Goal: Transaction & Acquisition: Obtain resource

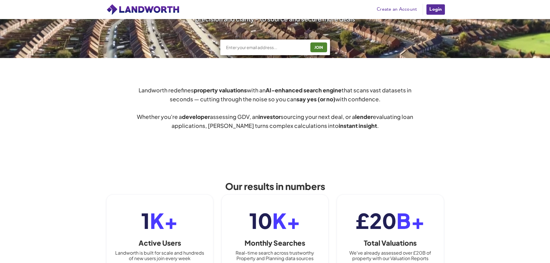
scroll to position [173, 0]
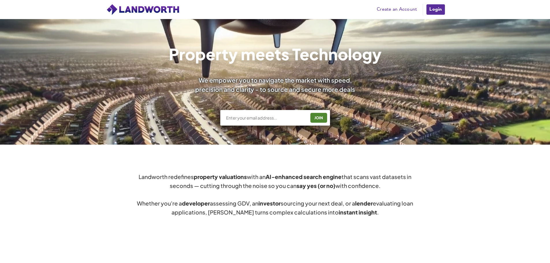
click at [438, 11] on link "Login" at bounding box center [435, 10] width 19 height 12
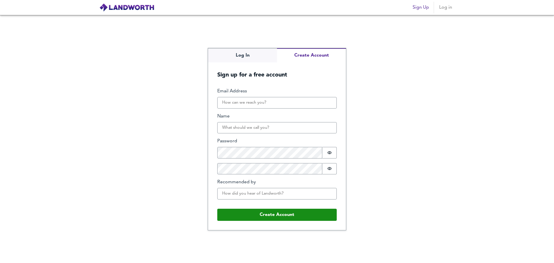
click at [311, 77] on div "Log In Create Account Sign up for a free account Email Address Name Password Pa…" at bounding box center [277, 139] width 138 height 182
click at [253, 105] on input "Email Address" at bounding box center [277, 103] width 120 height 12
type input "[EMAIL_ADDRESS][DOMAIN_NAME]"
click at [271, 123] on input "Name" at bounding box center [277, 128] width 120 height 12
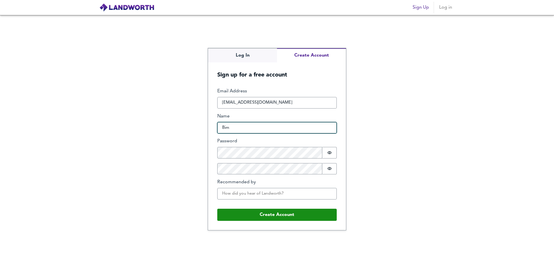
type input "Bim"
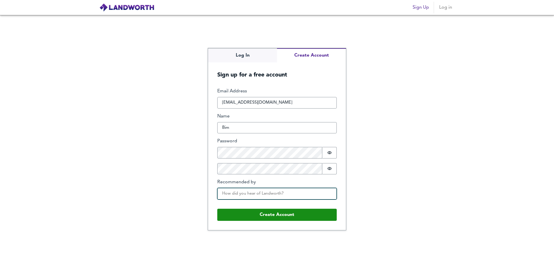
click at [289, 197] on input "Recommended by" at bounding box center [277, 194] width 120 height 12
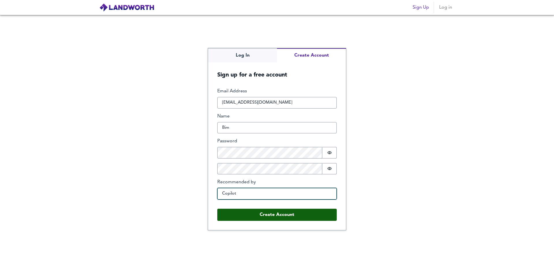
type input "Copilot"
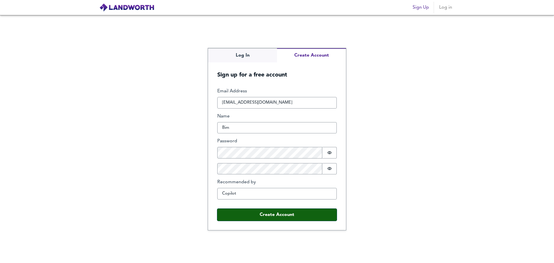
click at [306, 210] on button "Create Account" at bounding box center [277, 215] width 120 height 12
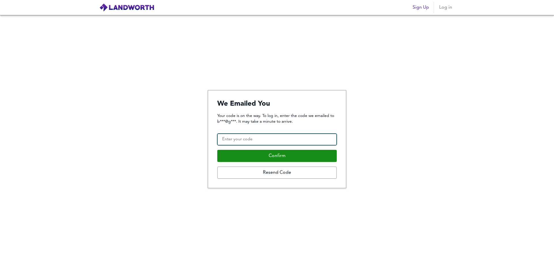
click at [269, 136] on input "Confirmation Code" at bounding box center [277, 140] width 120 height 12
paste input "479252"
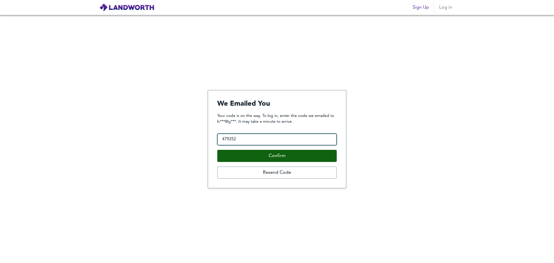
type input "479252"
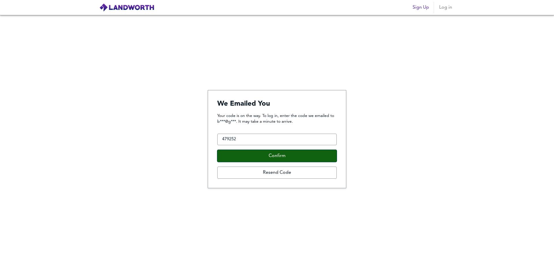
click at [277, 156] on button "Confirm" at bounding box center [277, 156] width 120 height 12
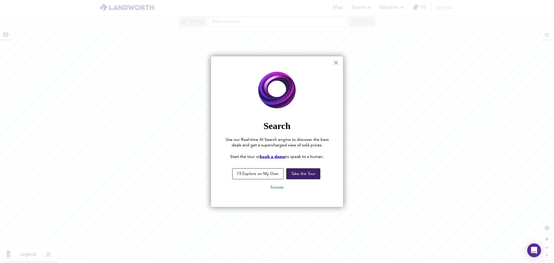
click at [303, 174] on button "Take the Tour" at bounding box center [303, 173] width 34 height 11
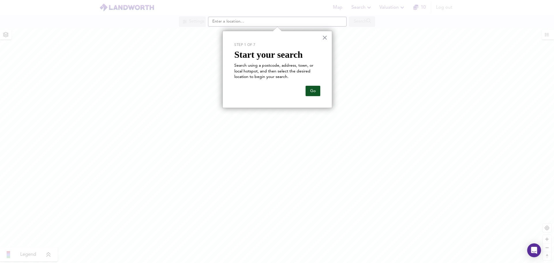
click at [312, 90] on button "Go" at bounding box center [313, 91] width 15 height 10
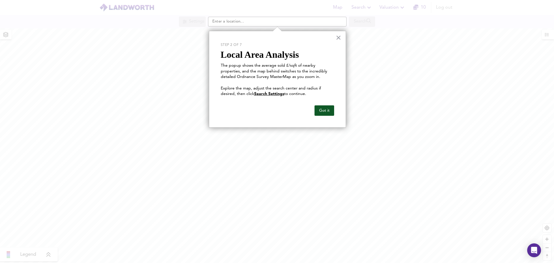
click at [329, 113] on button "Got it" at bounding box center [325, 110] width 20 height 10
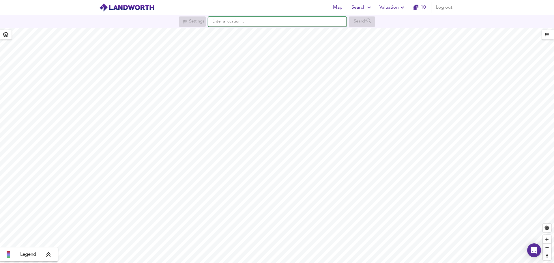
click at [228, 22] on input "text" at bounding box center [277, 22] width 139 height 10
click at [228, 19] on input "text" at bounding box center [277, 22] width 139 height 10
paste input "26 Biggar Rd, Cleland, Motherwell ML1 5PB"
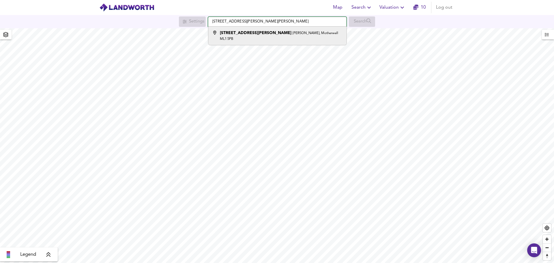
type input "26 Biggar Rd, Cleland, Motherwell ML1 5PB"
click at [248, 34] on small "Cleland, Motherwell ML1 5PB" at bounding box center [279, 35] width 118 height 9
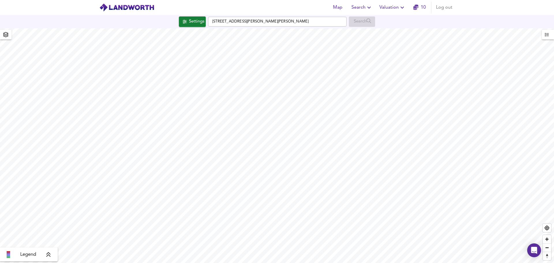
checkbox input "false"
checkbox input "true"
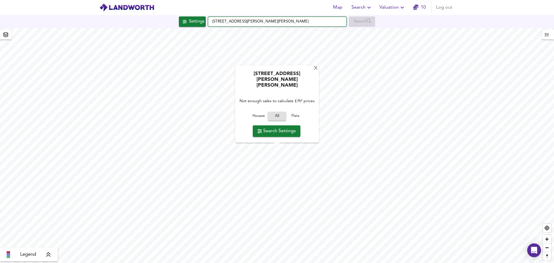
click at [301, 24] on input "26 Biggar Rd, Cleland, Motherwell ML1 5PB" at bounding box center [277, 22] width 139 height 10
drag, startPoint x: 296, startPoint y: 20, endPoint x: 191, endPoint y: 20, distance: 105.4
click at [191, 20] on div "Settings 26 Biggar Rd, Cleland, Motherwell ML1 5PB Search" at bounding box center [277, 21] width 554 height 10
paste input "Flat 2/2, 3 Main Road Millarston, Millarston, Paisley, PA1 2TG"
drag, startPoint x: 227, startPoint y: 22, endPoint x: 206, endPoint y: 21, distance: 21.1
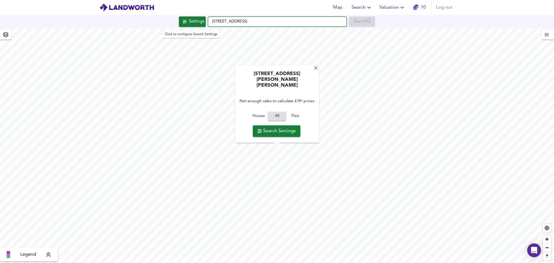
click at [206, 21] on div "Settings Flat 2/2, 3 Main Road Millarston, Millarston, Paisley, PA1 2TG Search" at bounding box center [277, 21] width 554 height 10
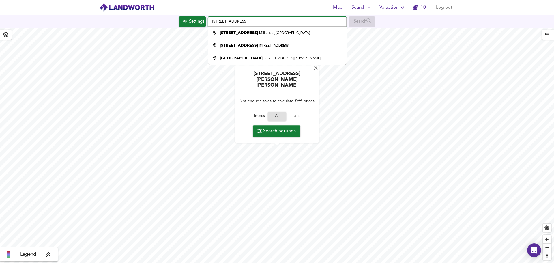
click at [214, 21] on input "3 Main Road Millarston, Millarston, Paisley, PA1 2TG" at bounding box center [277, 22] width 139 height 10
click at [263, 49] on li "3 Main Road Millarston, Paisley PA1 2TG" at bounding box center [277, 45] width 138 height 13
type input "3 Main Road, Millarston, Paisley PA1 2TG"
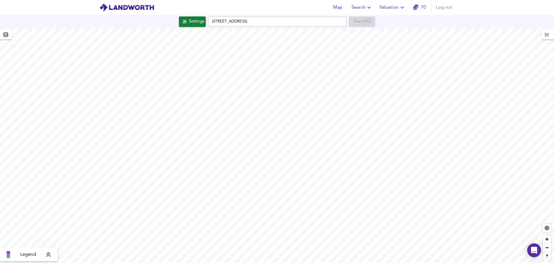
click at [404, 4] on span "Valuation" at bounding box center [393, 7] width 26 height 8
click at [396, 23] on li "New Valuation Report" at bounding box center [392, 21] width 69 height 10
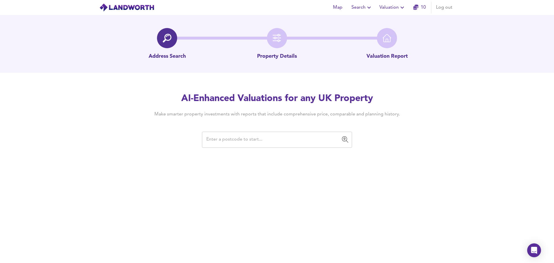
click at [224, 139] on input "text" at bounding box center [273, 139] width 136 height 11
paste input "26 Biggar Rd, Cleland, Motherwell ML1 5PB"
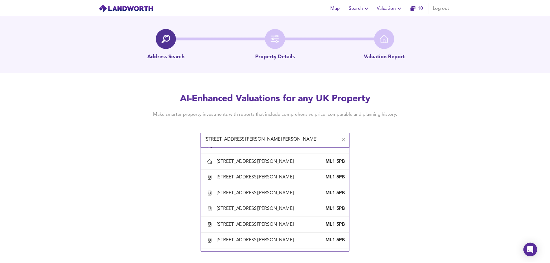
scroll to position [115, 0]
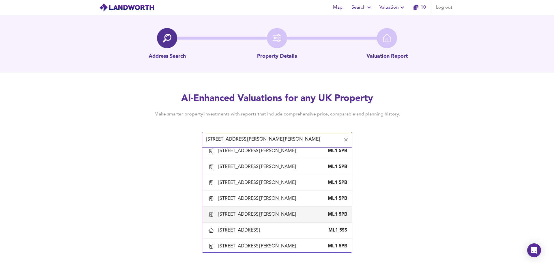
click at [255, 214] on div "26 Biggar Road, Cleland, North Lanarkshire" at bounding box center [259, 214] width 80 height 6
type input "26 Biggar Road, Cleland, North Lanarkshire"
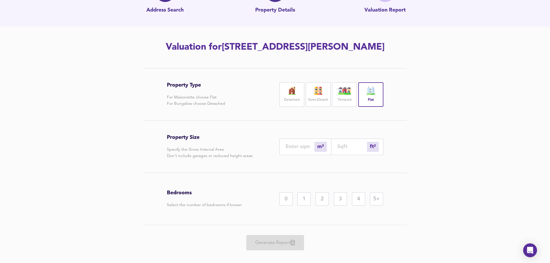
scroll to position [55, 0]
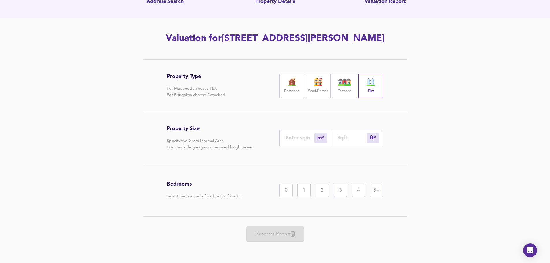
click at [306, 192] on div "1" at bounding box center [303, 190] width 13 height 13
click at [299, 139] on input "number" at bounding box center [299, 138] width 29 height 6
type input "6"
type input "65"
type input "60"
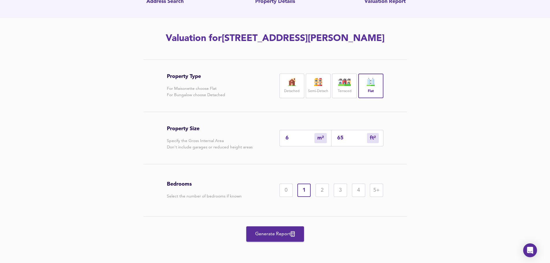
type input "646"
type input "60"
click at [283, 168] on div "Bedrooms Select the number of bedrooms if known 0 1 2 3 4 5+" at bounding box center [275, 190] width 217 height 52
click at [282, 235] on span "Generate Report" at bounding box center [275, 234] width 46 height 8
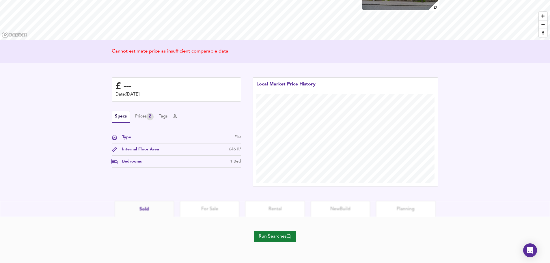
scroll to position [80, 0]
click at [279, 237] on span "Run Searches" at bounding box center [275, 236] width 33 height 8
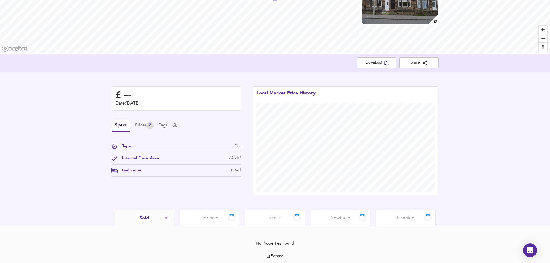
scroll to position [80, 0]
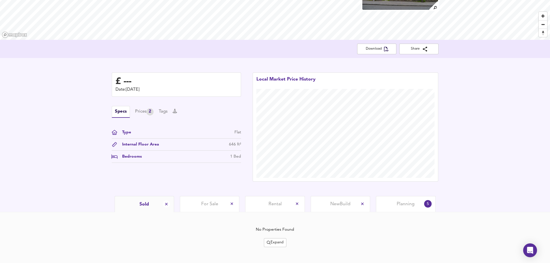
click at [404, 204] on span "Planning" at bounding box center [406, 204] width 18 height 6
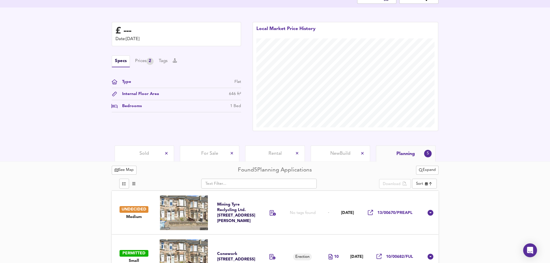
scroll to position [173, 0]
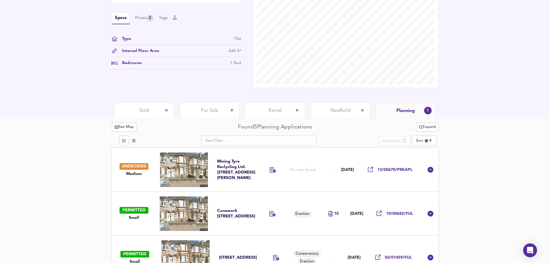
click at [335, 111] on span "New Build" at bounding box center [340, 110] width 20 height 6
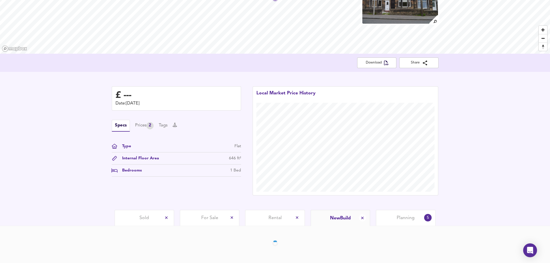
scroll to position [86, 0]
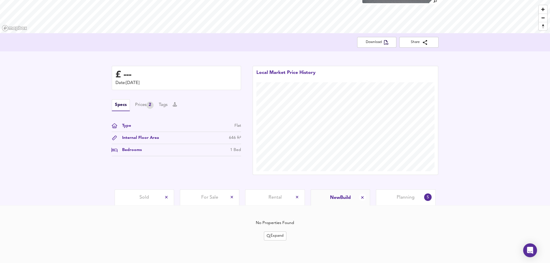
click at [276, 198] on span "Rental" at bounding box center [274, 197] width 13 height 6
click at [211, 195] on span "For Sale" at bounding box center [209, 197] width 17 height 6
click at [143, 195] on span "Sold" at bounding box center [144, 197] width 10 height 6
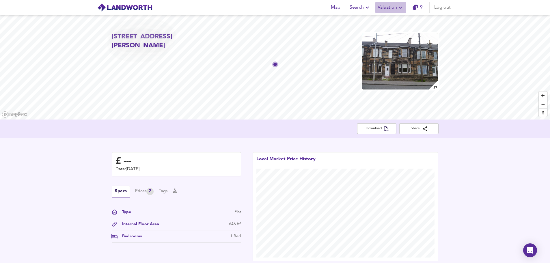
click at [393, 7] on span "Valuation" at bounding box center [391, 7] width 26 height 8
click at [397, 23] on li "New Valuation Report" at bounding box center [390, 21] width 69 height 10
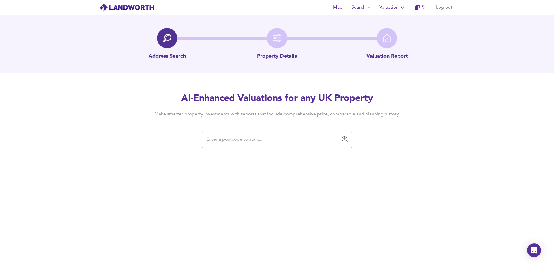
click at [229, 141] on input "text" at bounding box center [273, 139] width 136 height 11
paste input "Flat 2/2, 3 Main Road Millarston, Millarston, Paisley, PA1 2TG"
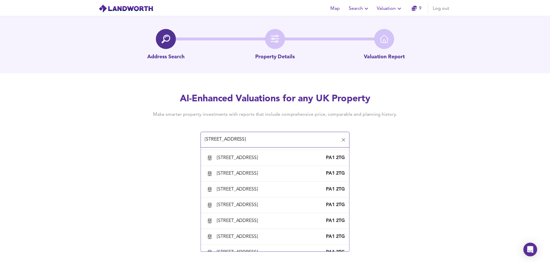
scroll to position [115, 0]
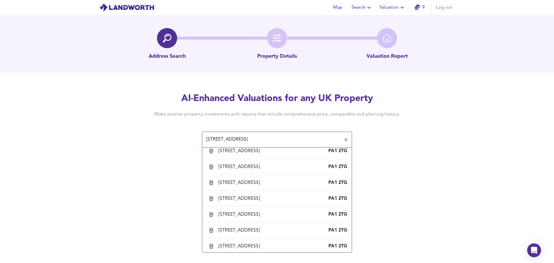
click at [254, 138] on div "Flat 2/2, 3 Main Road Millarston, Paisley, Renfrewshire" at bounding box center [241, 135] width 44 height 6
type input "Flat 2/2, 3 Main Road Millarston, Paisley, Renfrewshire"
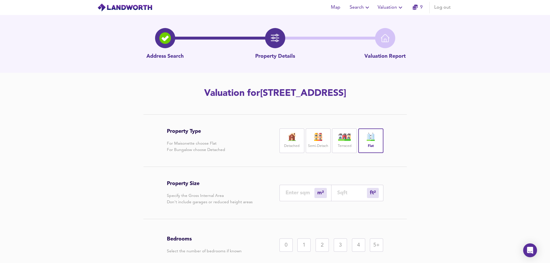
click at [298, 196] on input "number" at bounding box center [299, 193] width 29 height 6
type input "6"
type input "65"
type input "60"
type input "646"
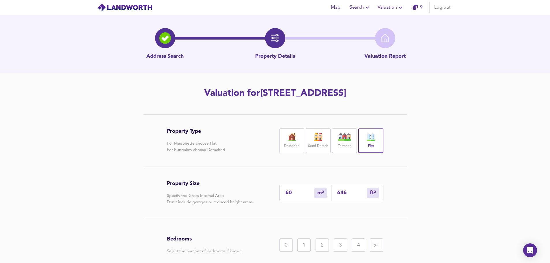
type input "60"
drag, startPoint x: 448, startPoint y: 188, endPoint x: 444, endPoint y: 190, distance: 4.3
click at [447, 188] on div "Property Type For Maisonette choose Flat For Bungalow choose Detached Detached …" at bounding box center [275, 216] width 550 height 204
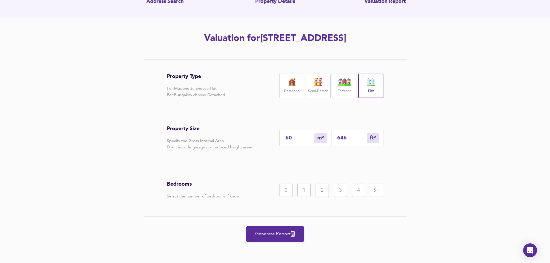
scroll to position [68, 0]
click at [307, 191] on div "1" at bounding box center [303, 190] width 13 height 13
click at [279, 230] on span "Generate Report" at bounding box center [275, 234] width 46 height 8
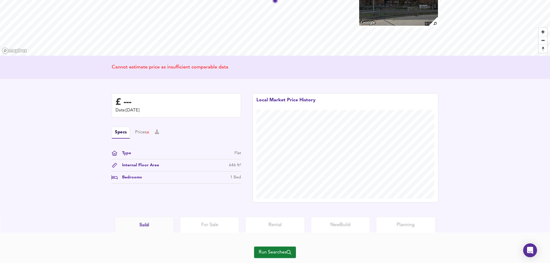
scroll to position [80, 0]
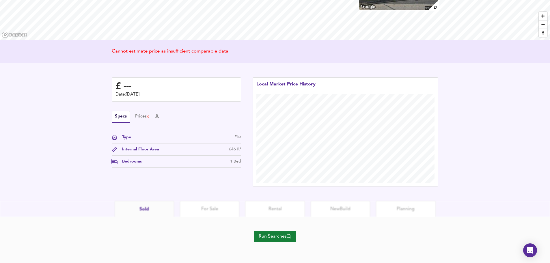
click at [133, 117] on div "Specs Prices" at bounding box center [176, 117] width 129 height 12
click at [136, 117] on div "Prices" at bounding box center [142, 116] width 15 height 6
click at [119, 118] on button "Specs" at bounding box center [117, 116] width 11 height 6
click at [282, 233] on span "Run Searches" at bounding box center [275, 236] width 33 height 8
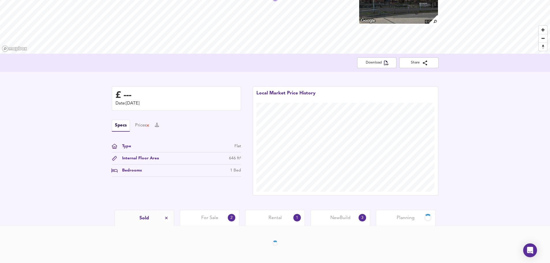
scroll to position [80, 0]
